Goal: Transaction & Acquisition: Subscribe to service/newsletter

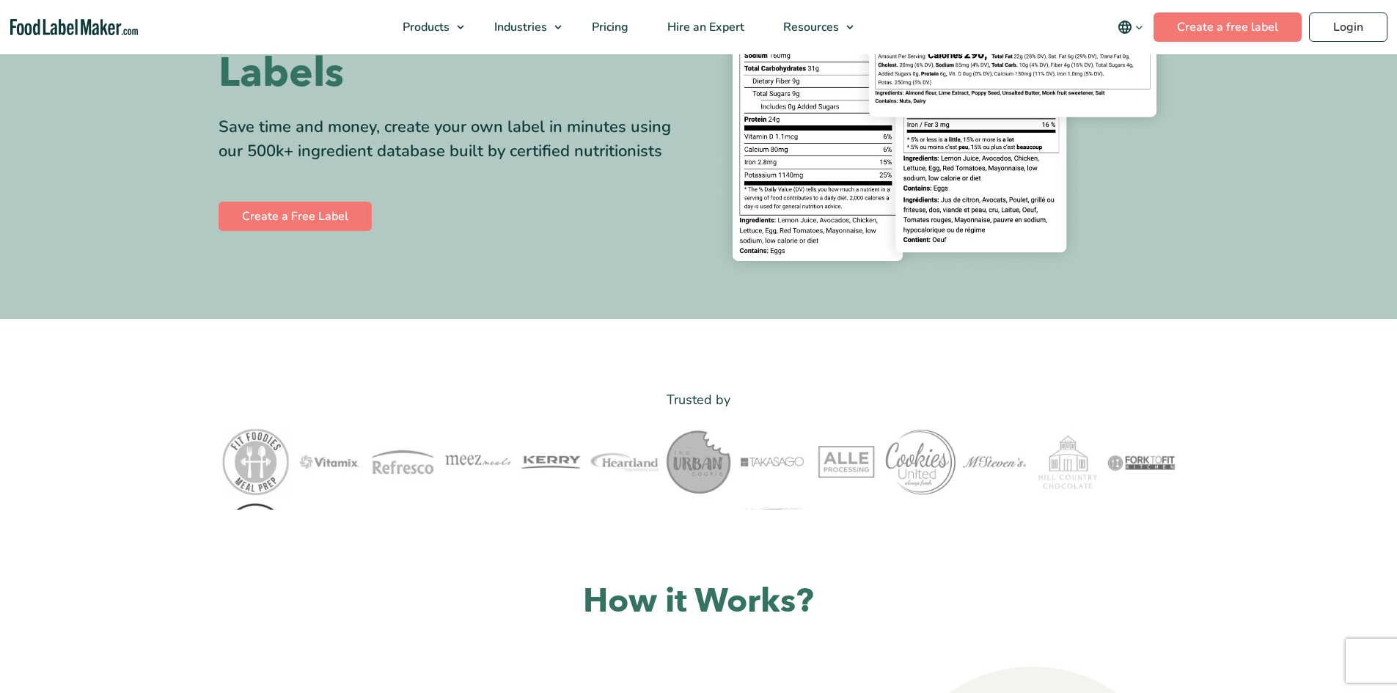
scroll to position [73, 0]
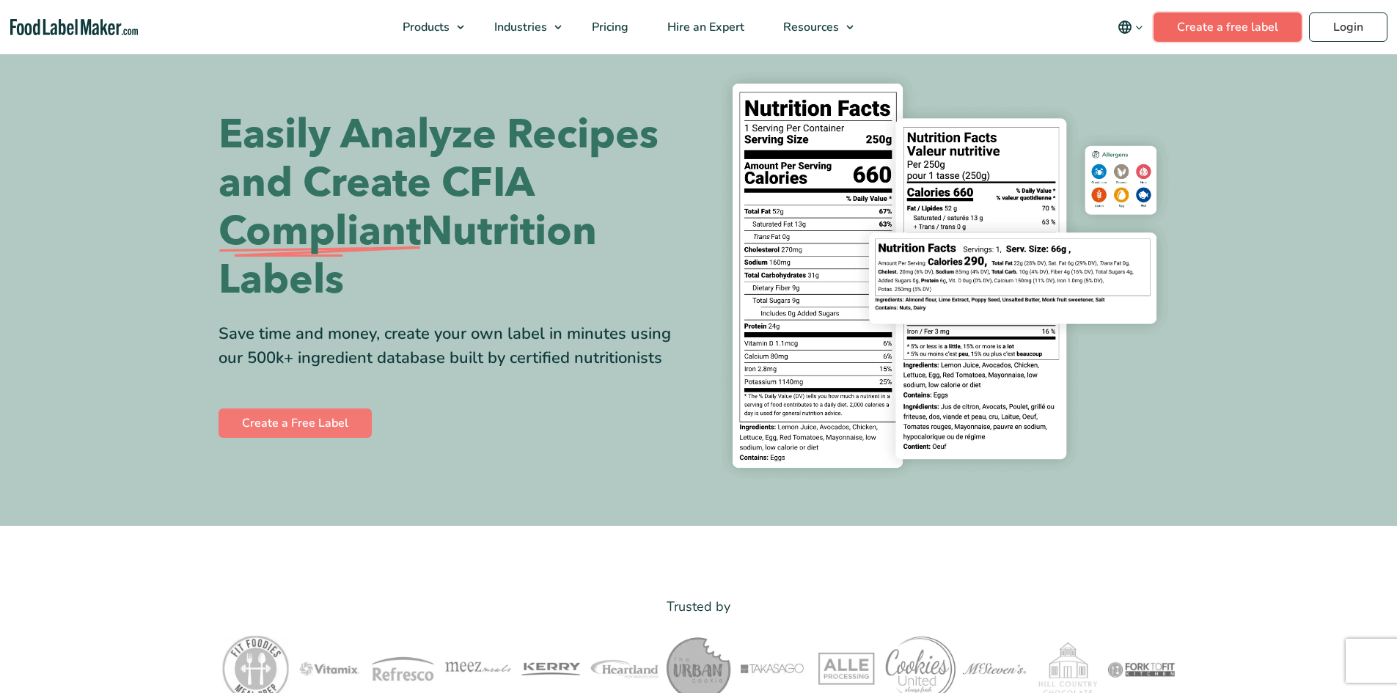
click at [1200, 26] on link "Create a free label" at bounding box center [1228, 26] width 148 height 29
click at [607, 24] on span "Pricing" at bounding box center [608, 27] width 43 height 16
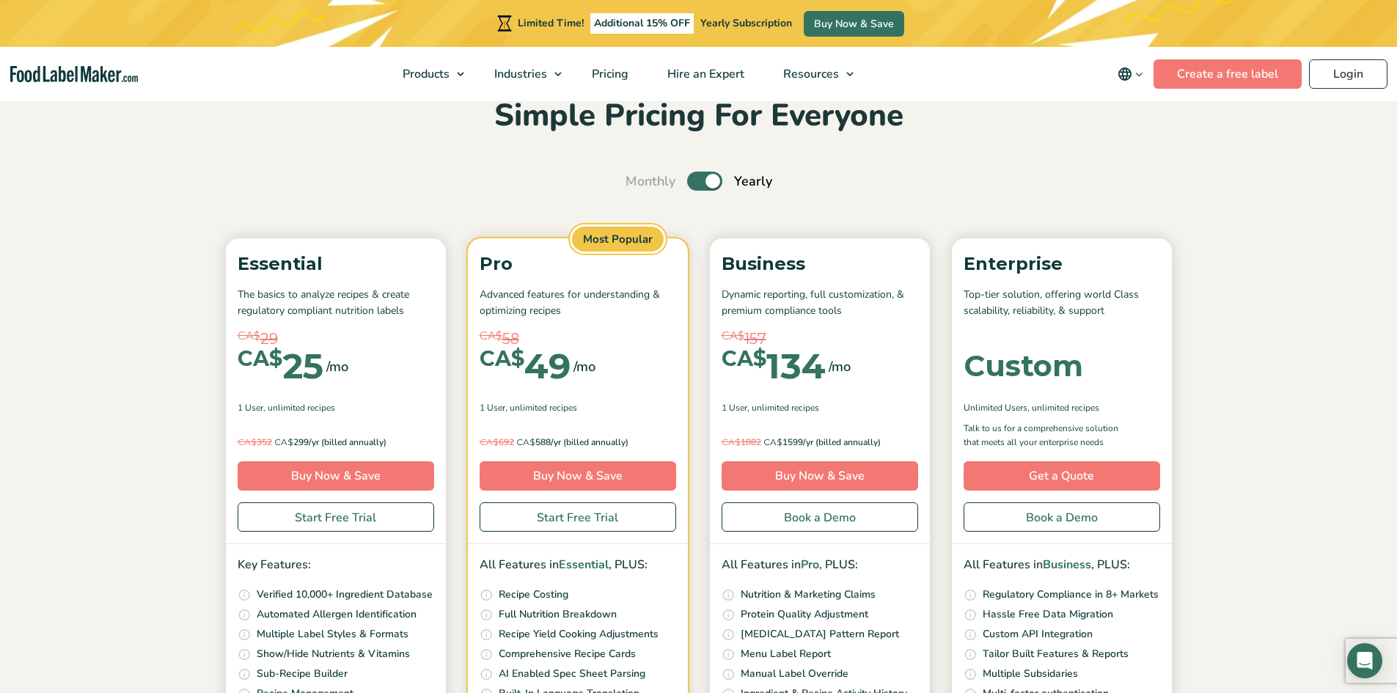
click at [1218, 57] on nav "Products Food Nutrition Labelling Supplements Formulation & Labelling Industrie…" at bounding box center [698, 74] width 1397 height 54
click at [1209, 69] on link "Create a free label" at bounding box center [1228, 73] width 148 height 29
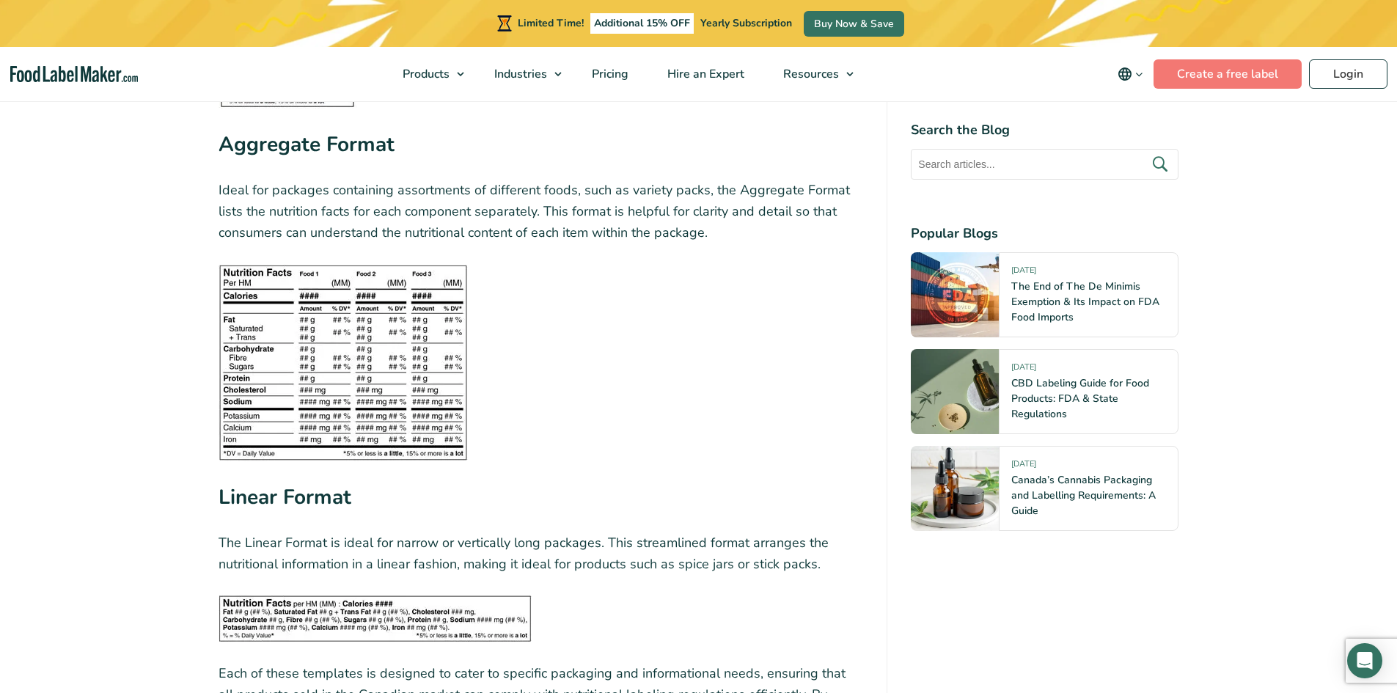
scroll to position [4694, 0]
